Goal: Find specific page/section: Find specific page/section

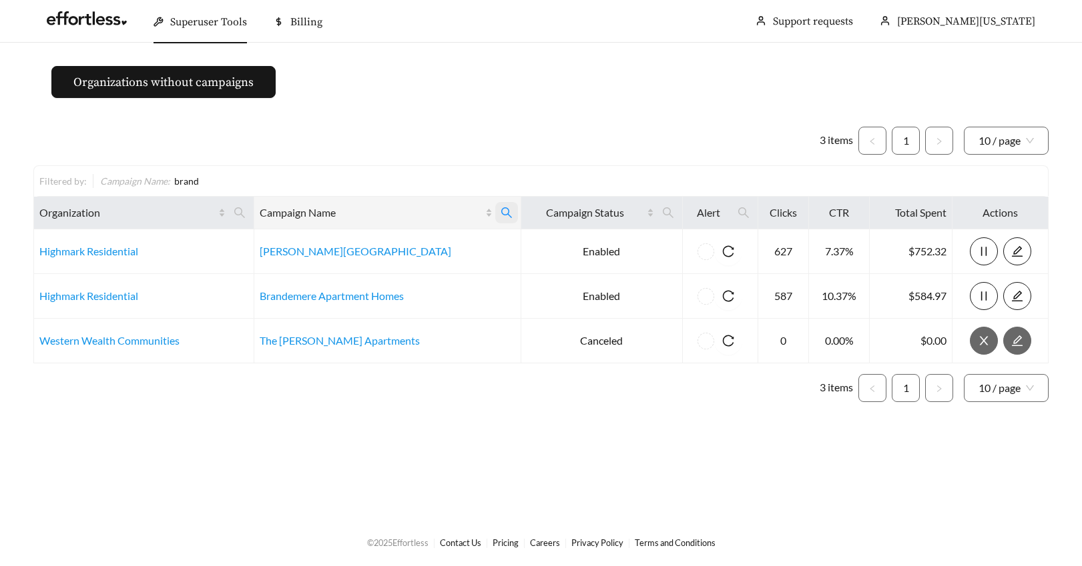
click at [500, 207] on icon "search" at bounding box center [506, 213] width 12 height 12
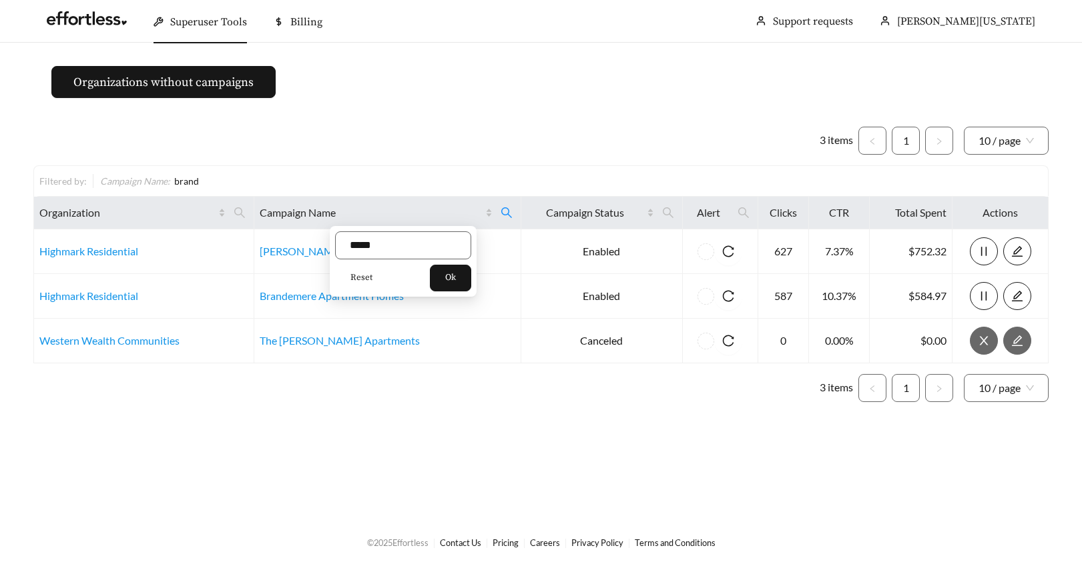
click at [358, 277] on span "Reset" at bounding box center [361, 278] width 22 height 13
click at [360, 244] on input "text" at bounding box center [403, 246] width 136 height 28
type input "*********"
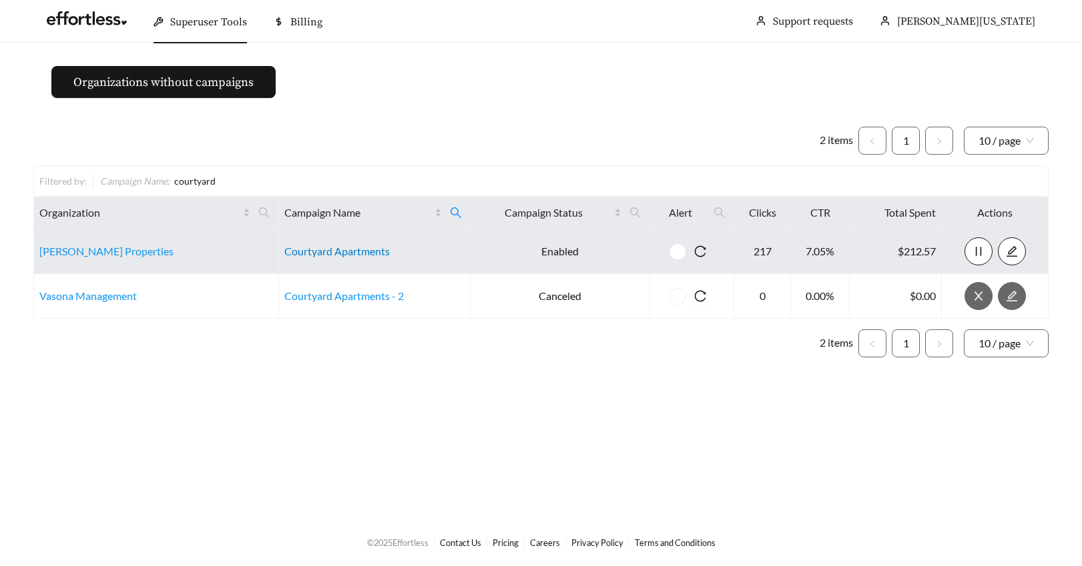
click at [350, 252] on link "Courtyard Apartments" at bounding box center [336, 251] width 105 height 13
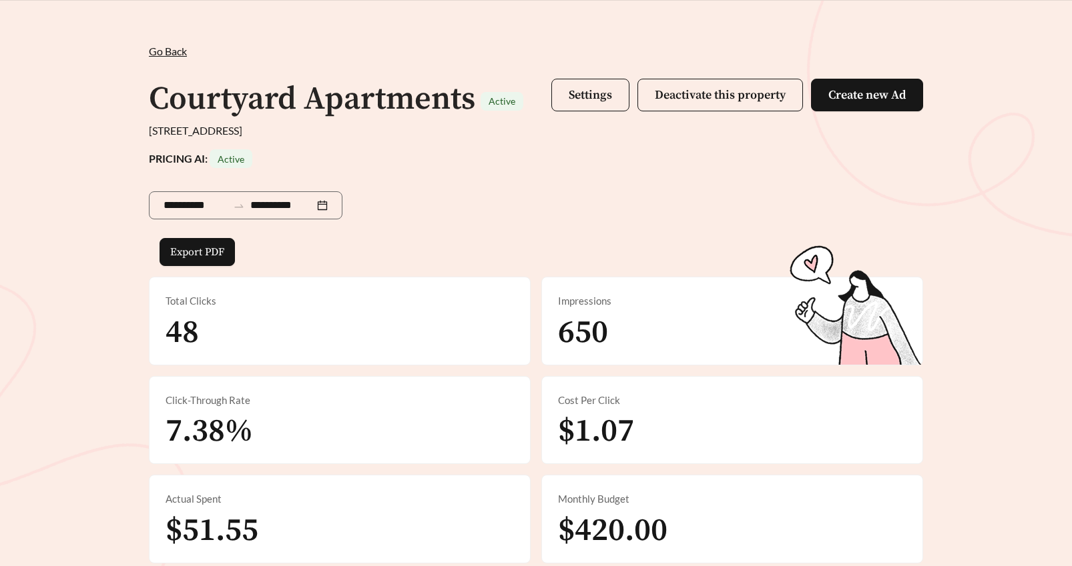
scroll to position [163, 0]
